Goal: Task Accomplishment & Management: Use online tool/utility

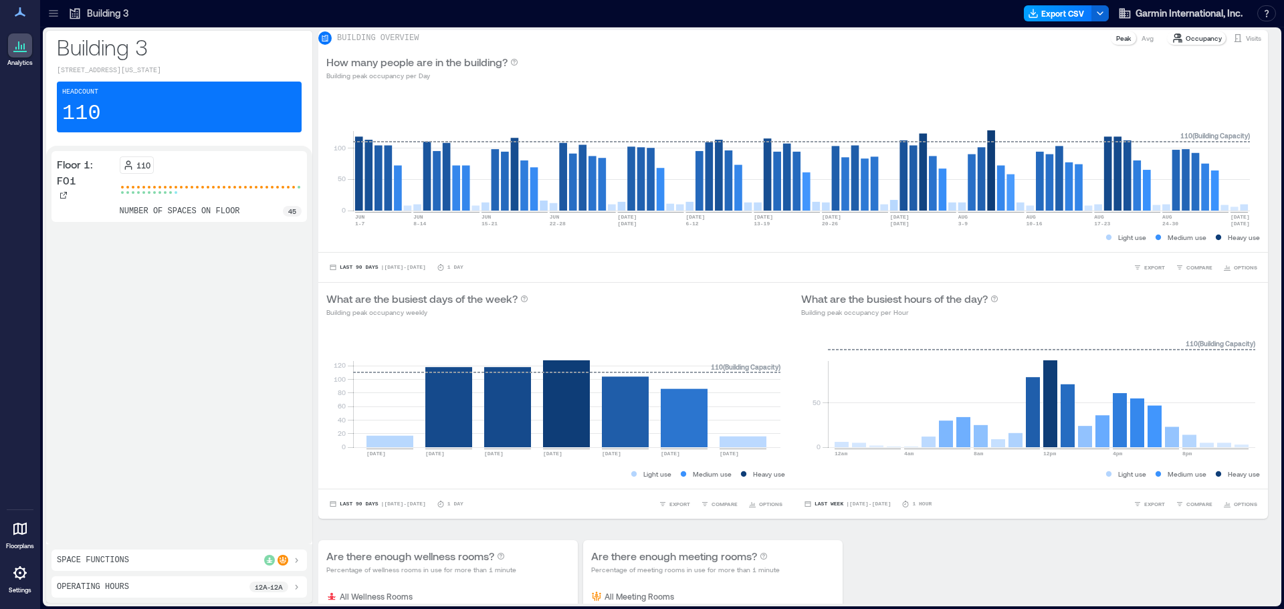
click at [1065, 12] on button "Export CSV" at bounding box center [1058, 13] width 68 height 16
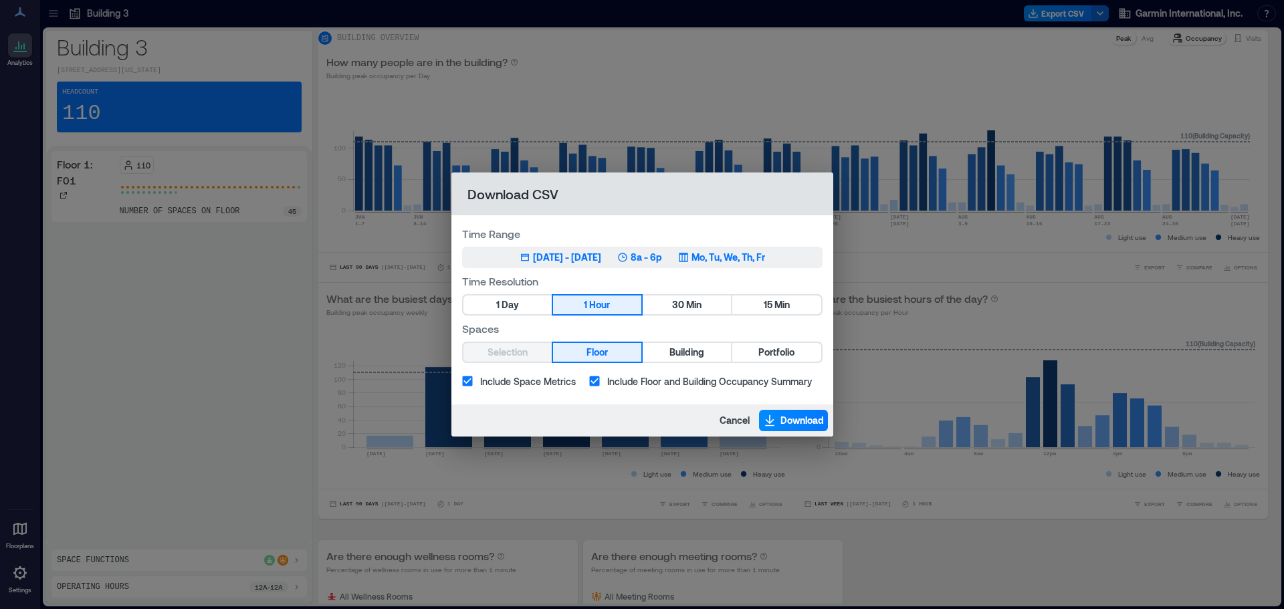
click at [541, 256] on div "[DATE] - [DATE]" at bounding box center [567, 257] width 68 height 13
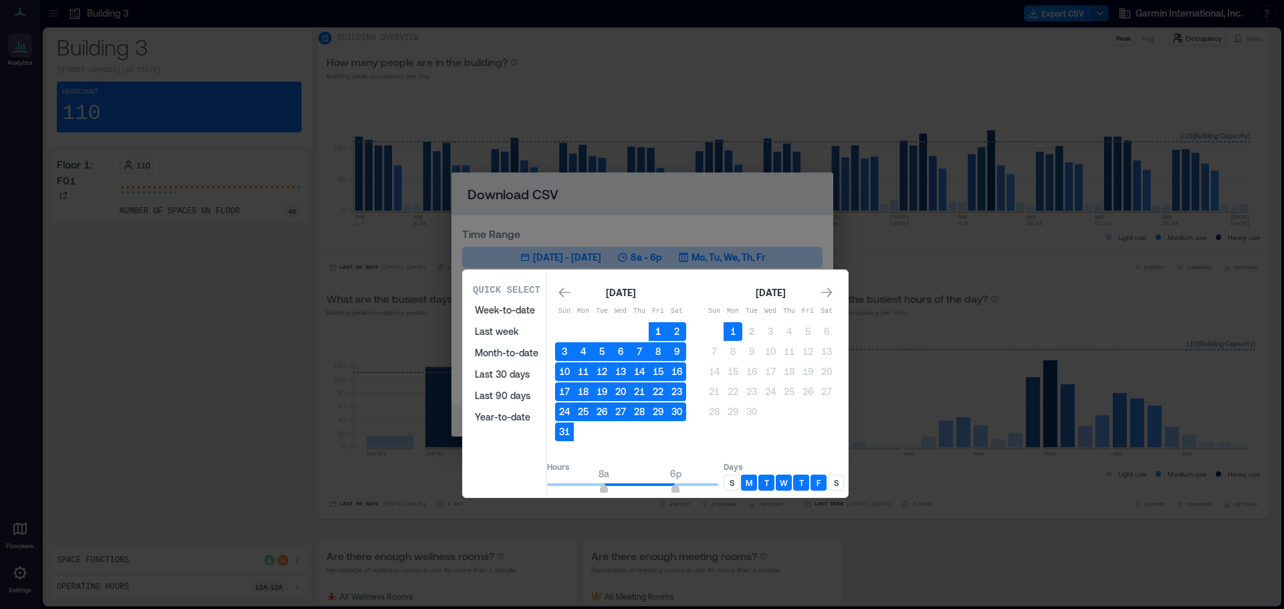
click at [668, 331] on button "1" at bounding box center [658, 331] width 19 height 19
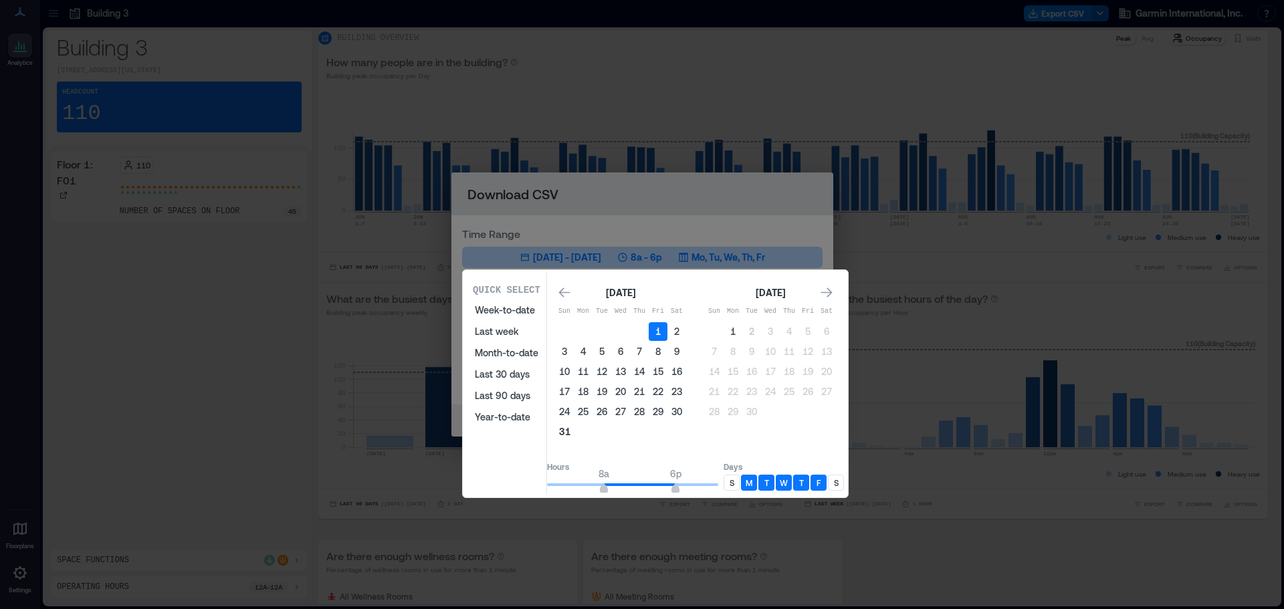
click at [574, 433] on button "31" at bounding box center [564, 432] width 19 height 19
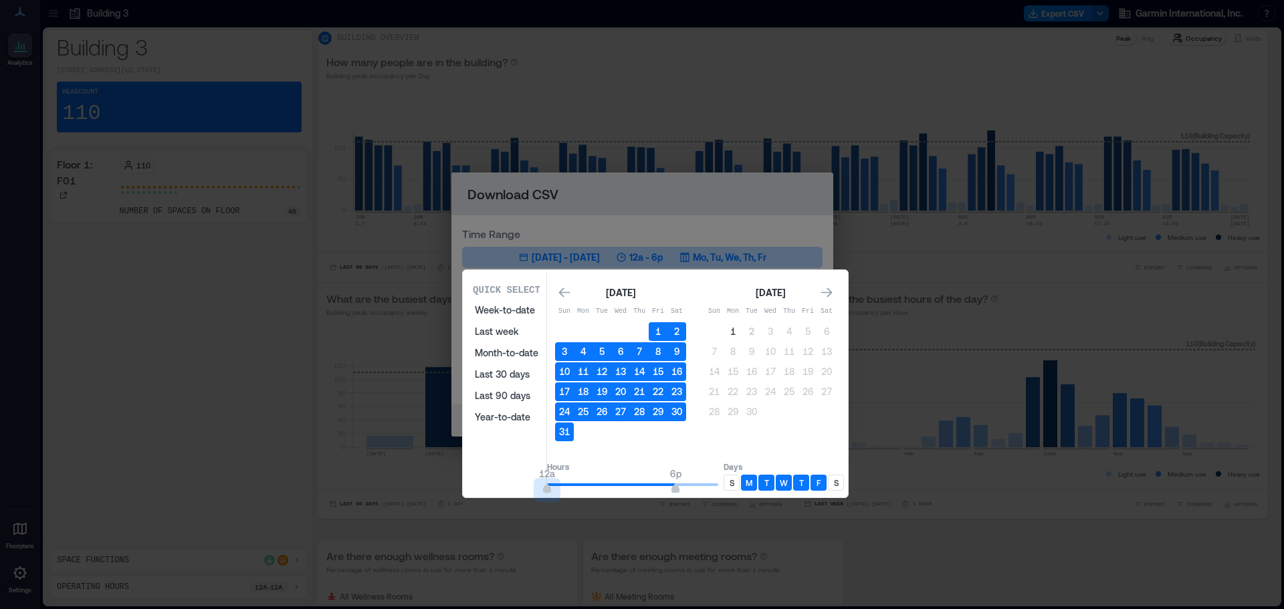
type input "*"
drag, startPoint x: 575, startPoint y: 481, endPoint x: 418, endPoint y: 476, distance: 157.2
click at [0, 609] on div "Quick Select Week-to-date Last week Month-to-date Last 30 days Last 90 days Yea…" at bounding box center [0, 609] width 0 height 0
type input "**"
drag, startPoint x: 696, startPoint y: 493, endPoint x: 753, endPoint y: 489, distance: 57.7
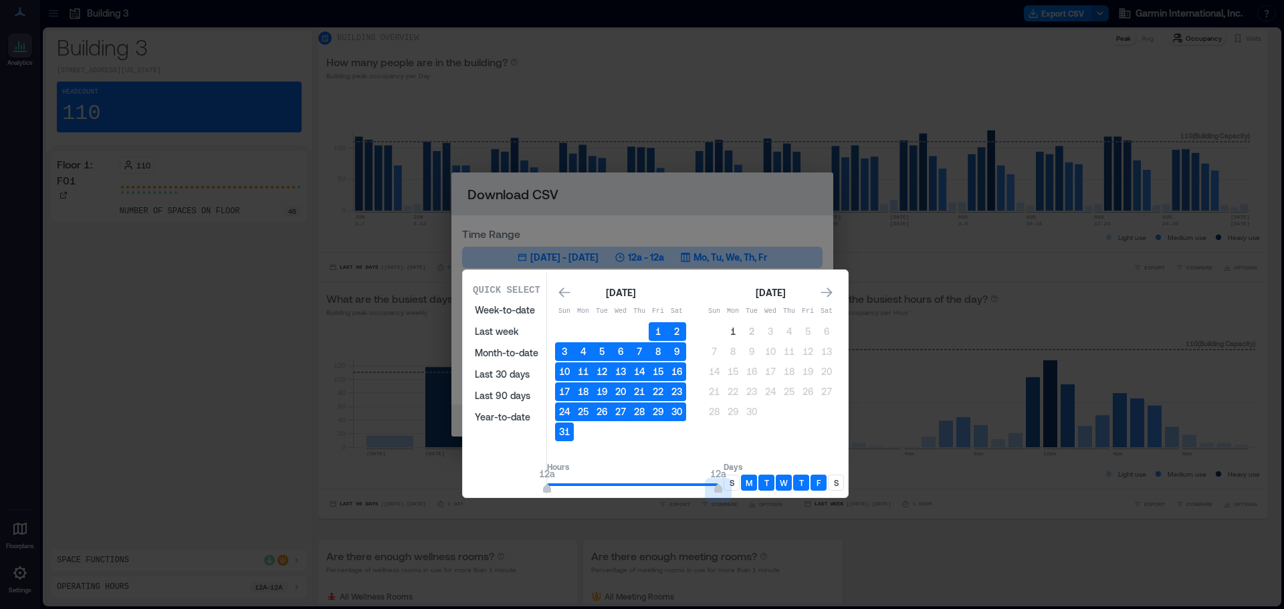
click at [753, 489] on div "Hours 12a 12a Days S M T W T F S" at bounding box center [695, 475] width 297 height 39
click at [740, 486] on div "S" at bounding box center [732, 483] width 16 height 16
click at [839, 481] on p "S" at bounding box center [836, 483] width 5 height 11
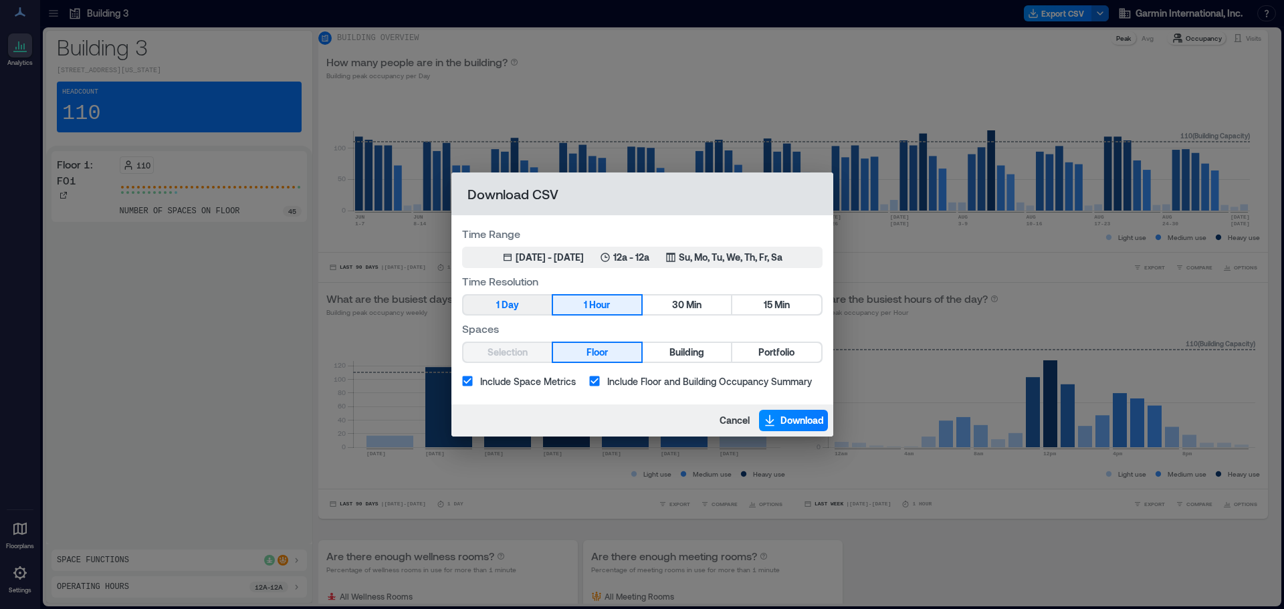
click at [514, 302] on span "Day" at bounding box center [510, 305] width 17 height 17
click at [789, 417] on span "Download" at bounding box center [802, 420] width 43 height 13
